Goal: Task Accomplishment & Management: Use online tool/utility

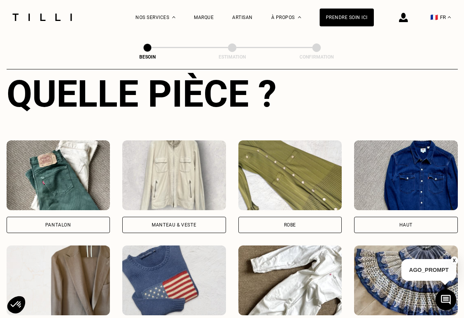
scroll to position [301, 0]
click at [59, 222] on div "Pantalon" at bounding box center [58, 224] width 26 height 5
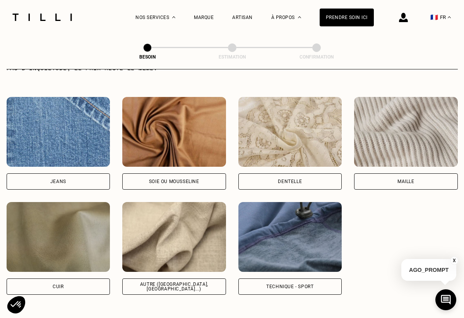
scroll to position [815, 0]
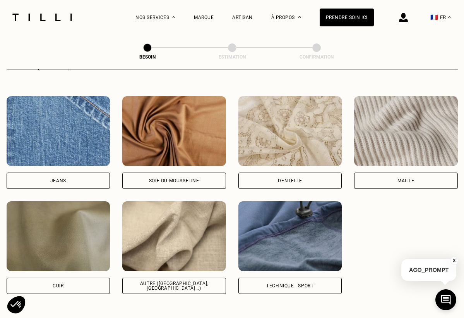
click at [168, 281] on div "Autre ([GEOGRAPHIC_DATA], [GEOGRAPHIC_DATA]...)" at bounding box center [174, 285] width 91 height 9
select select "FR"
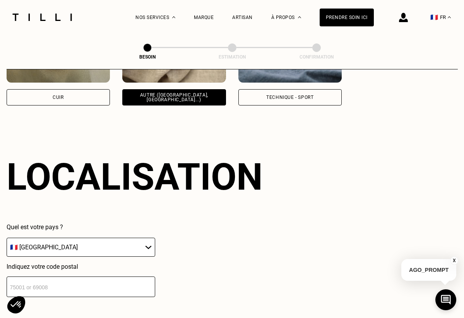
scroll to position [1038, 0]
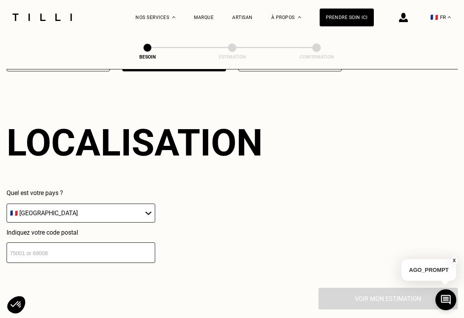
click at [148, 246] on input "number" at bounding box center [81, 252] width 149 height 21
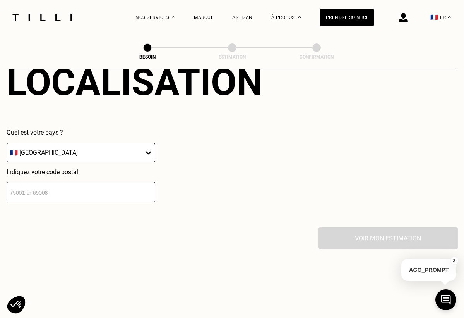
scroll to position [1099, 0]
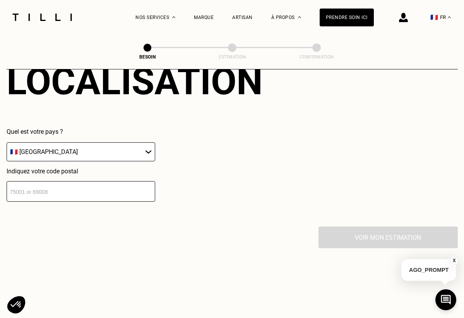
click at [85, 183] on input "number" at bounding box center [81, 191] width 149 height 21
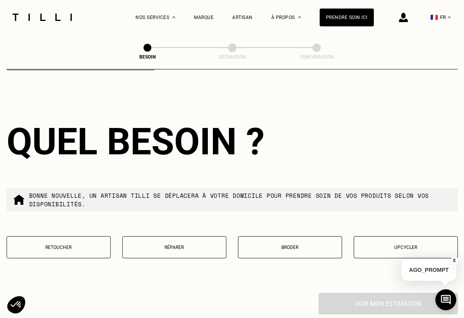
scroll to position [1232, 0]
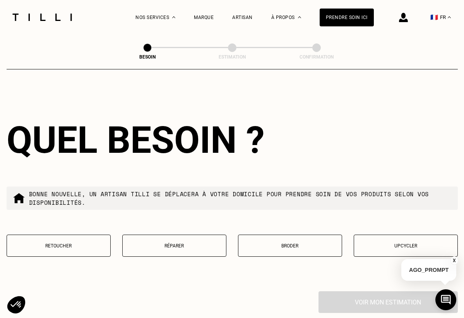
type input "75014"
click at [89, 243] on p "Retoucher" at bounding box center [59, 245] width 96 height 5
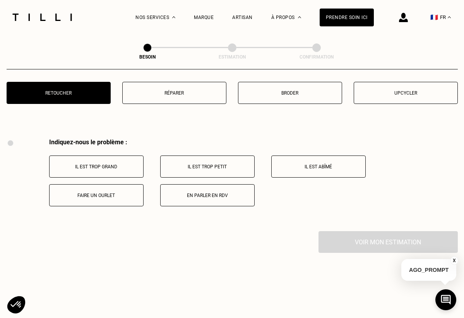
scroll to position [1384, 0]
click at [128, 164] on p "Il est trop grand" at bounding box center [96, 166] width 86 height 5
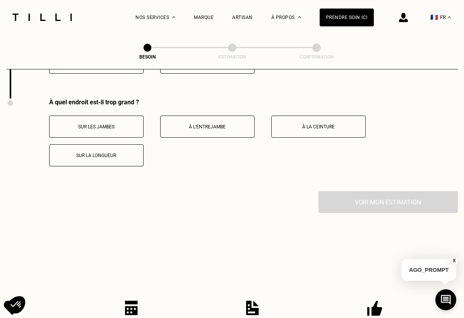
scroll to position [1518, 0]
click at [298, 123] on button "À la ceinture" at bounding box center [318, 126] width 94 height 22
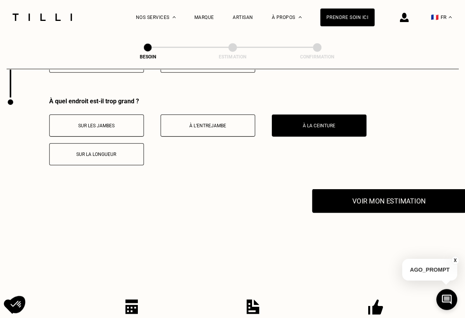
scroll to position [1517, 0]
click at [383, 199] on button "Voir mon estimation" at bounding box center [388, 201] width 153 height 24
